Goal: Task Accomplishment & Management: Manage account settings

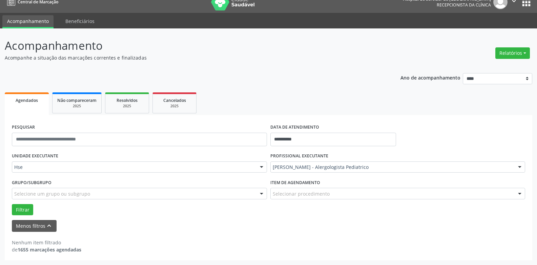
scroll to position [9, 0]
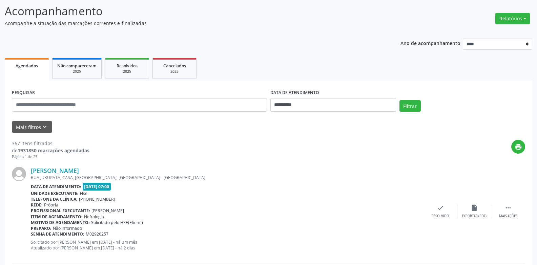
scroll to position [68, 0]
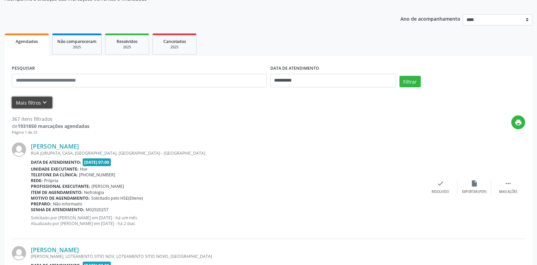
click at [25, 103] on button "Mais filtros keyboard_arrow_down" at bounding box center [32, 103] width 40 height 12
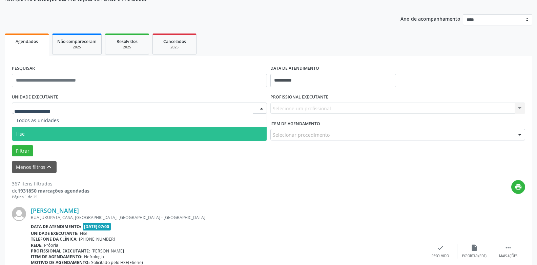
click at [31, 133] on span "Hse" at bounding box center [139, 134] width 254 height 14
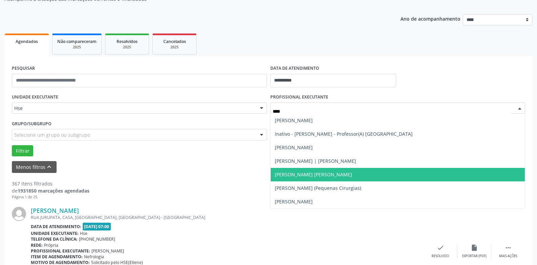
click at [286, 174] on span "[PERSON_NAME] [PERSON_NAME]" at bounding box center [313, 174] width 77 height 6
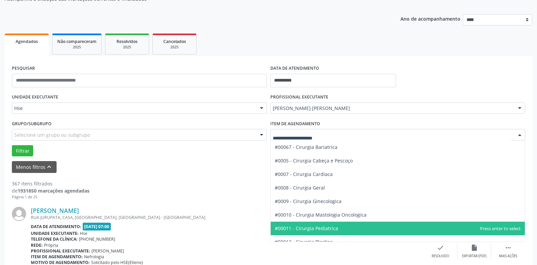
scroll to position [102, 0]
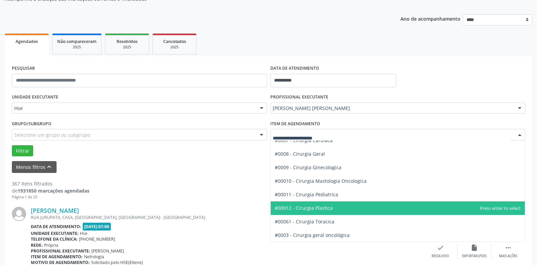
click at [328, 210] on span "#00012 - Cirurgia Plastica" at bounding box center [304, 208] width 58 height 6
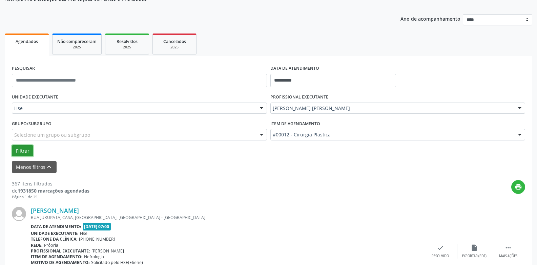
click at [21, 149] on button "Filtrar" at bounding box center [22, 151] width 21 height 12
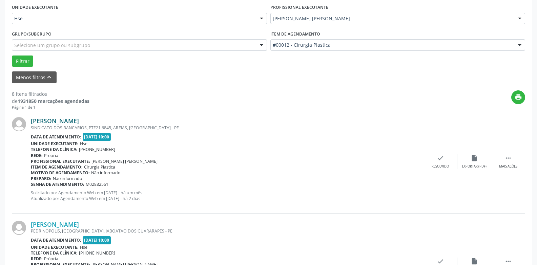
scroll to position [169, 0]
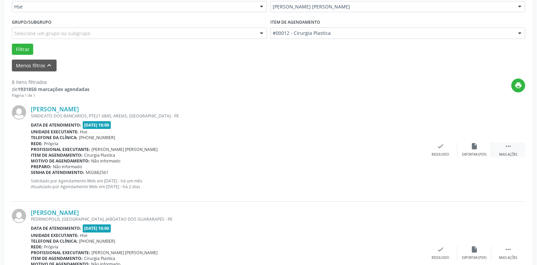
click at [507, 146] on icon "" at bounding box center [507, 146] width 7 height 7
click at [480, 148] on div "alarm_off Não compareceu" at bounding box center [474, 150] width 34 height 15
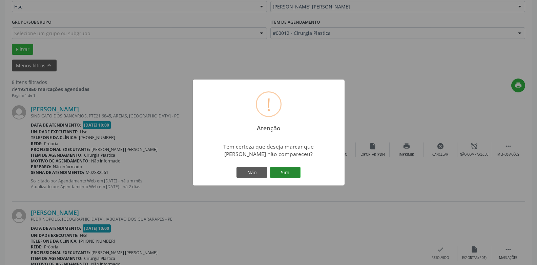
click at [287, 173] on button "Sim" at bounding box center [285, 173] width 30 height 12
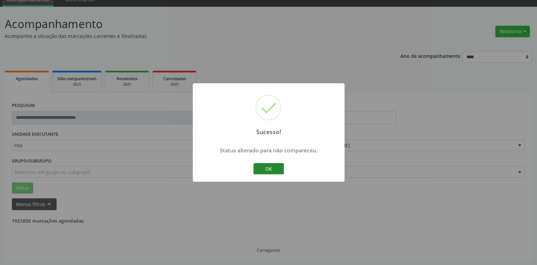
click at [277, 164] on button "OK" at bounding box center [268, 169] width 30 height 12
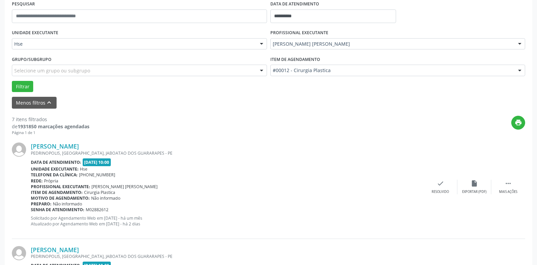
scroll to position [200, 0]
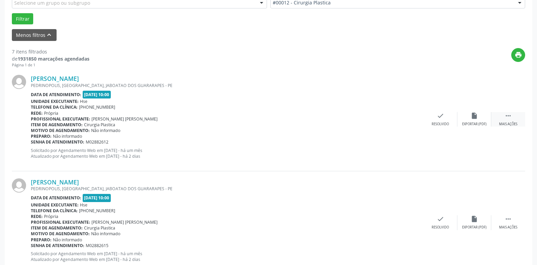
click at [509, 118] on icon "" at bounding box center [507, 115] width 7 height 7
click at [468, 122] on div "Não compareceu" at bounding box center [473, 124] width 29 height 5
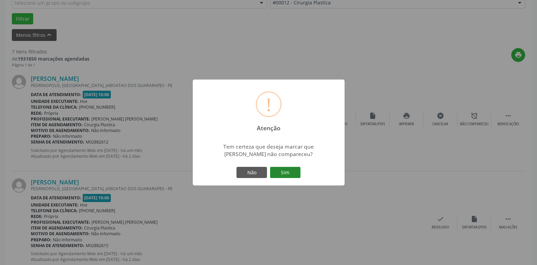
click at [284, 176] on button "Sim" at bounding box center [285, 173] width 30 height 12
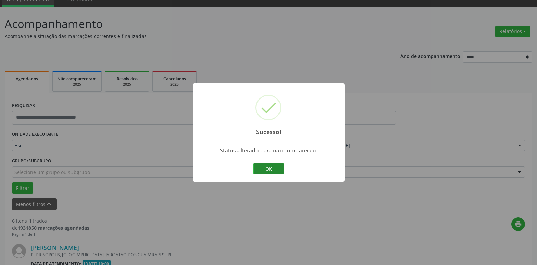
click at [265, 169] on button "OK" at bounding box center [268, 169] width 30 height 12
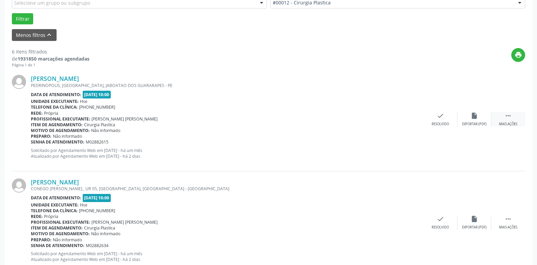
click at [510, 119] on icon "" at bounding box center [507, 115] width 7 height 7
click at [460, 119] on div "alarm_off Não compareceu" at bounding box center [474, 119] width 34 height 15
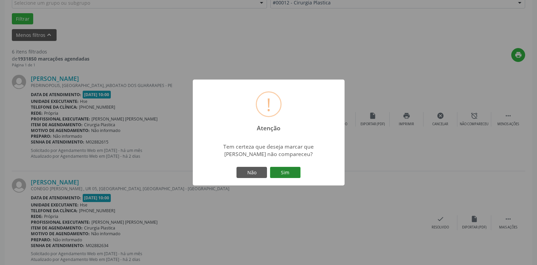
click at [287, 176] on button "Sim" at bounding box center [285, 173] width 30 height 12
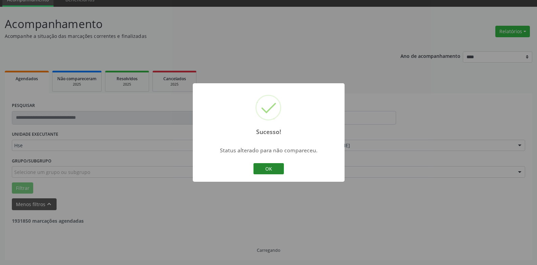
click at [271, 171] on button "OK" at bounding box center [268, 169] width 30 height 12
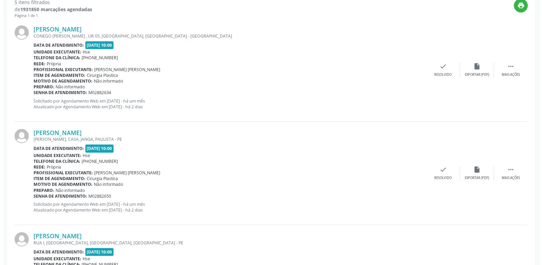
scroll to position [234, 0]
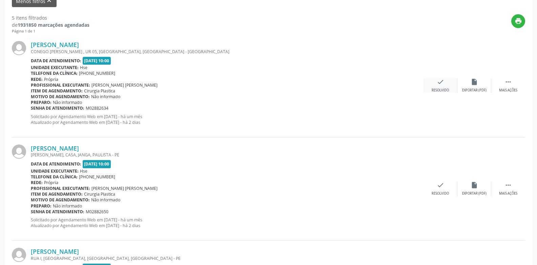
click at [438, 84] on icon "check" at bounding box center [439, 81] width 7 height 7
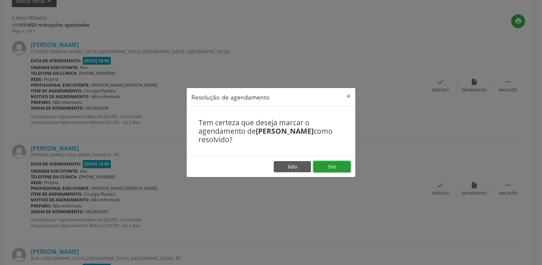
click at [330, 167] on button "Sim" at bounding box center [331, 167] width 37 height 12
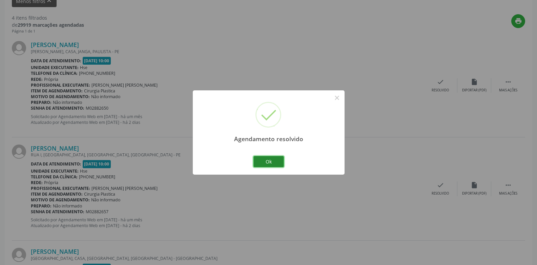
click at [261, 160] on button "Ok" at bounding box center [268, 162] width 30 height 12
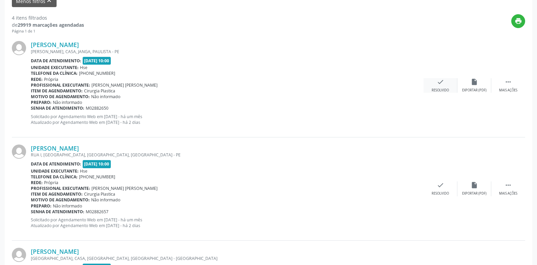
click at [440, 86] on div "check Resolvido" at bounding box center [440, 85] width 34 height 15
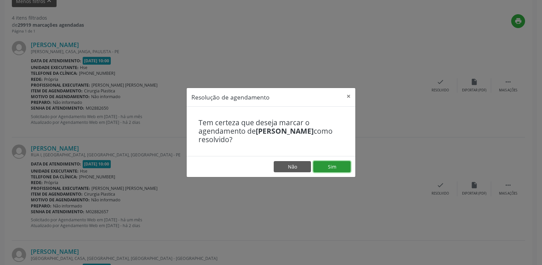
click at [334, 167] on button "Sim" at bounding box center [331, 167] width 37 height 12
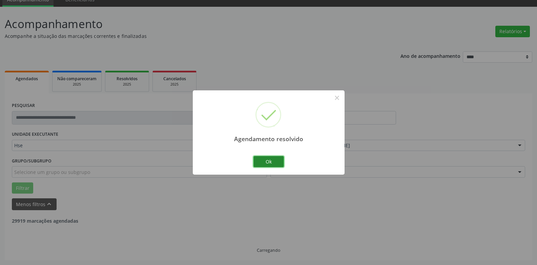
click at [273, 162] on button "Ok" at bounding box center [268, 162] width 30 height 12
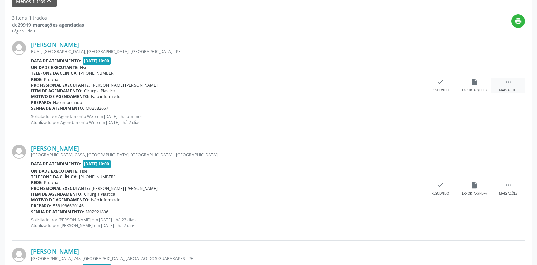
drag, startPoint x: 509, startPoint y: 89, endPoint x: 499, endPoint y: 89, distance: 10.2
click at [509, 89] on div "Mais ações" at bounding box center [508, 90] width 18 height 5
click at [474, 89] on div "Não compareceu" at bounding box center [473, 90] width 29 height 5
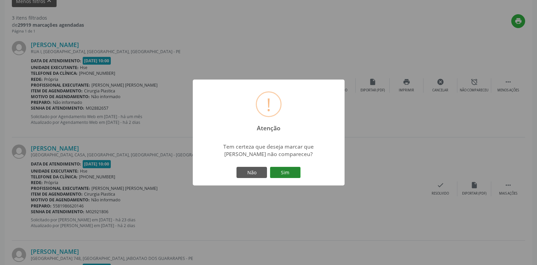
click at [293, 172] on button "Sim" at bounding box center [285, 173] width 30 height 12
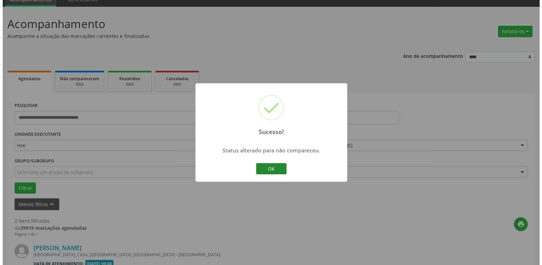
scroll to position [221, 0]
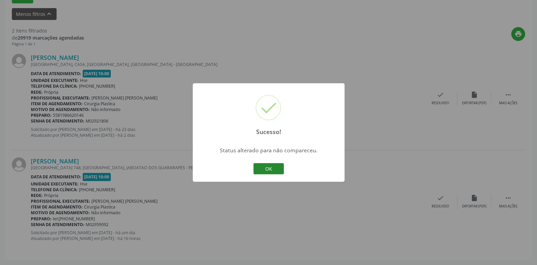
click at [270, 168] on button "OK" at bounding box center [268, 169] width 30 height 12
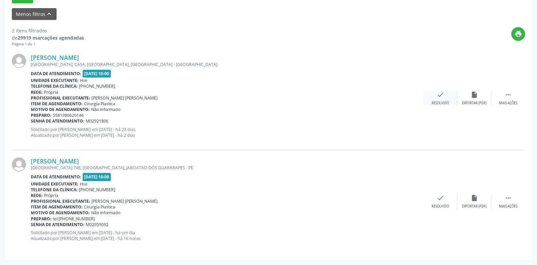
click at [443, 105] on div "Resolvido" at bounding box center [439, 103] width 17 height 5
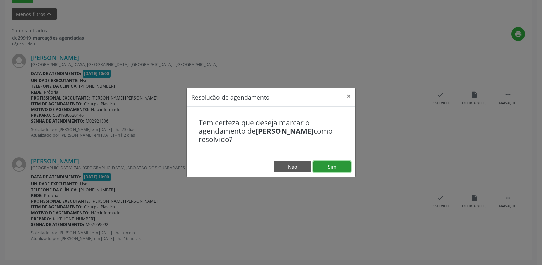
click at [331, 168] on button "Sim" at bounding box center [331, 167] width 37 height 12
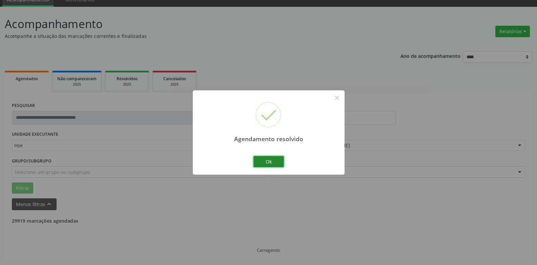
click at [273, 163] on button "Ok" at bounding box center [268, 162] width 30 height 12
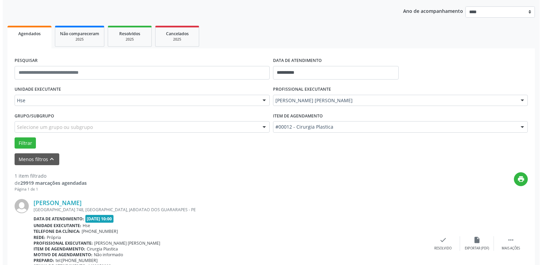
scroll to position [117, 0]
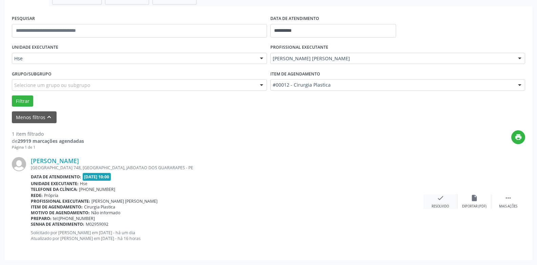
click at [443, 200] on icon "check" at bounding box center [439, 197] width 7 height 7
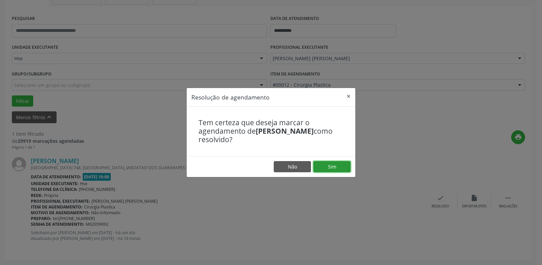
click at [333, 169] on button "Sim" at bounding box center [331, 167] width 37 height 12
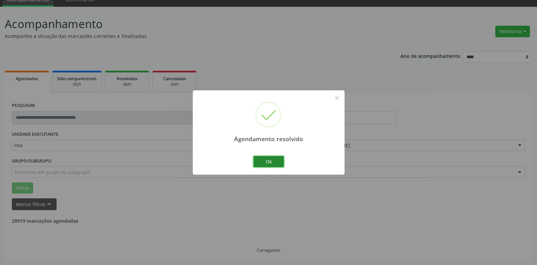
click at [271, 161] on button "Ok" at bounding box center [268, 162] width 30 height 12
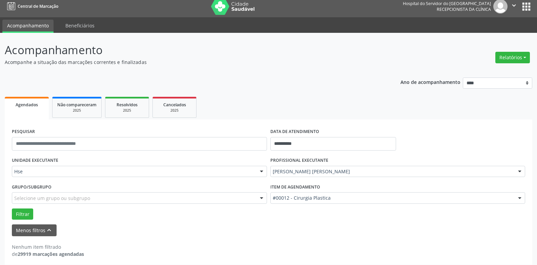
scroll to position [0, 0]
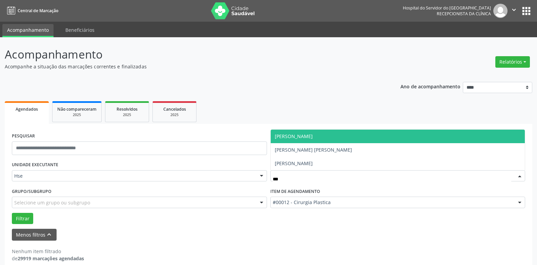
type input "****"
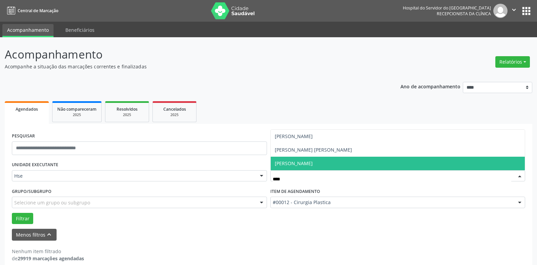
click at [290, 163] on span "[PERSON_NAME]" at bounding box center [294, 163] width 38 height 6
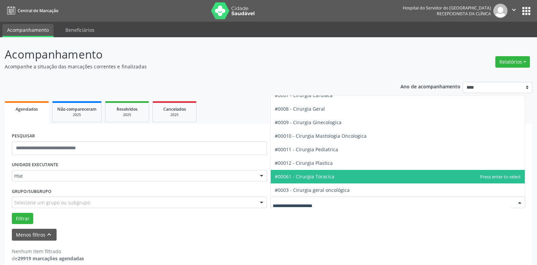
click at [323, 177] on span "#00061 - Cirurgia Toracica" at bounding box center [305, 176] width 60 height 6
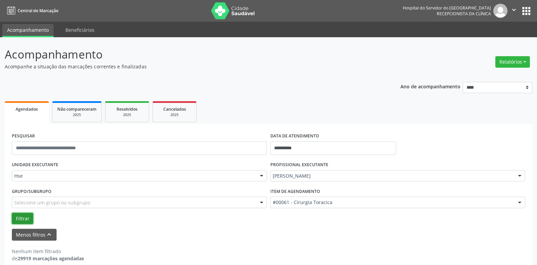
click at [15, 219] on button "Filtrar" at bounding box center [22, 219] width 21 height 12
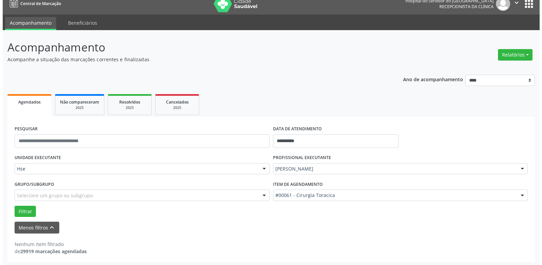
scroll to position [9, 0]
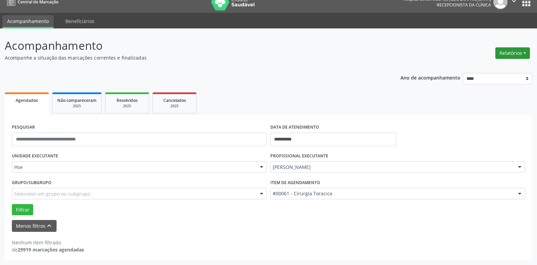
click at [512, 51] on button "Relatórios" at bounding box center [512, 53] width 35 height 12
click at [468, 69] on link "Agendamentos" at bounding box center [493, 67] width 73 height 9
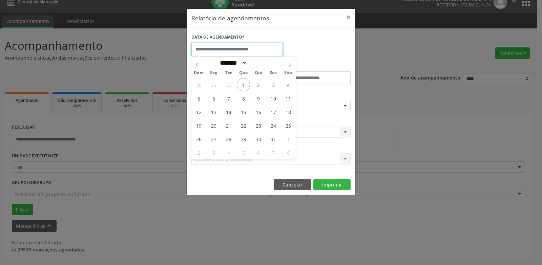
click at [237, 53] on input "text" at bounding box center [236, 50] width 91 height 14
click at [244, 85] on span "1" at bounding box center [243, 84] width 13 height 13
type input "**********"
click at [244, 85] on span "1" at bounding box center [243, 84] width 13 height 13
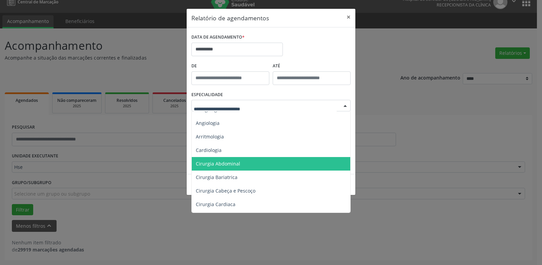
scroll to position [34, 0]
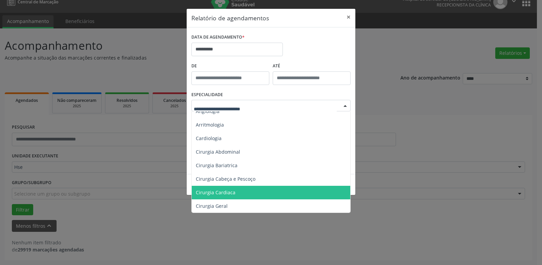
click at [230, 194] on span "Cirurgia Cardiaca" at bounding box center [216, 192] width 40 height 6
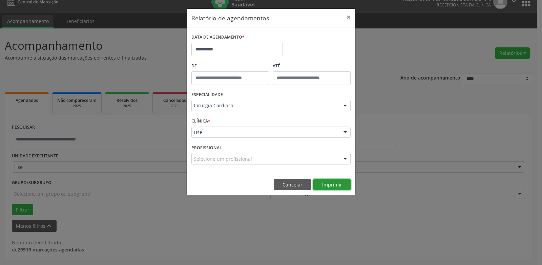
click at [334, 184] on button "Imprimir" at bounding box center [331, 185] width 37 height 12
